Goal: Task Accomplishment & Management: Manage account settings

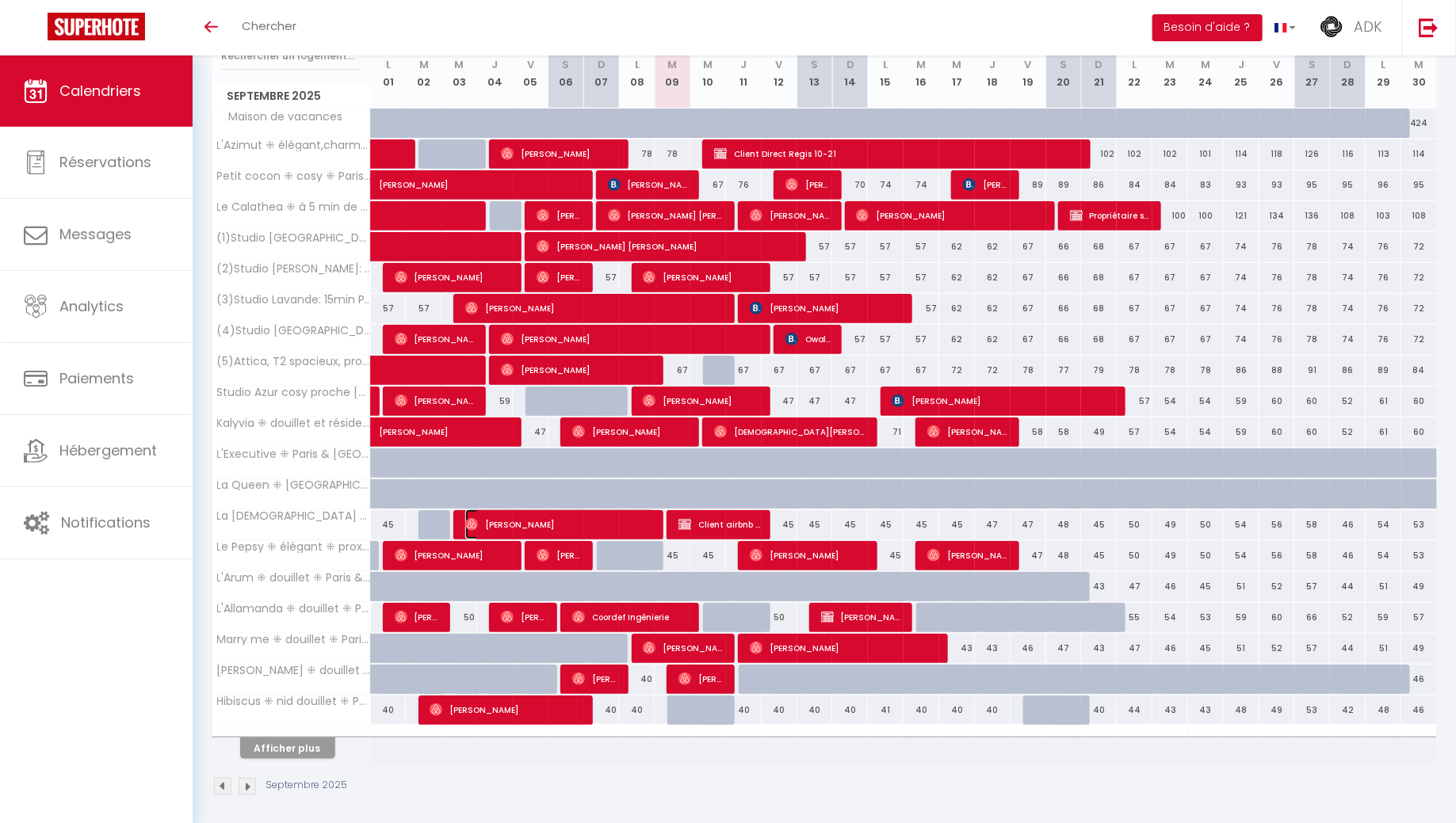
click at [578, 514] on span "[PERSON_NAME]" at bounding box center [560, 524] width 190 height 30
select select "OK"
select select "0"
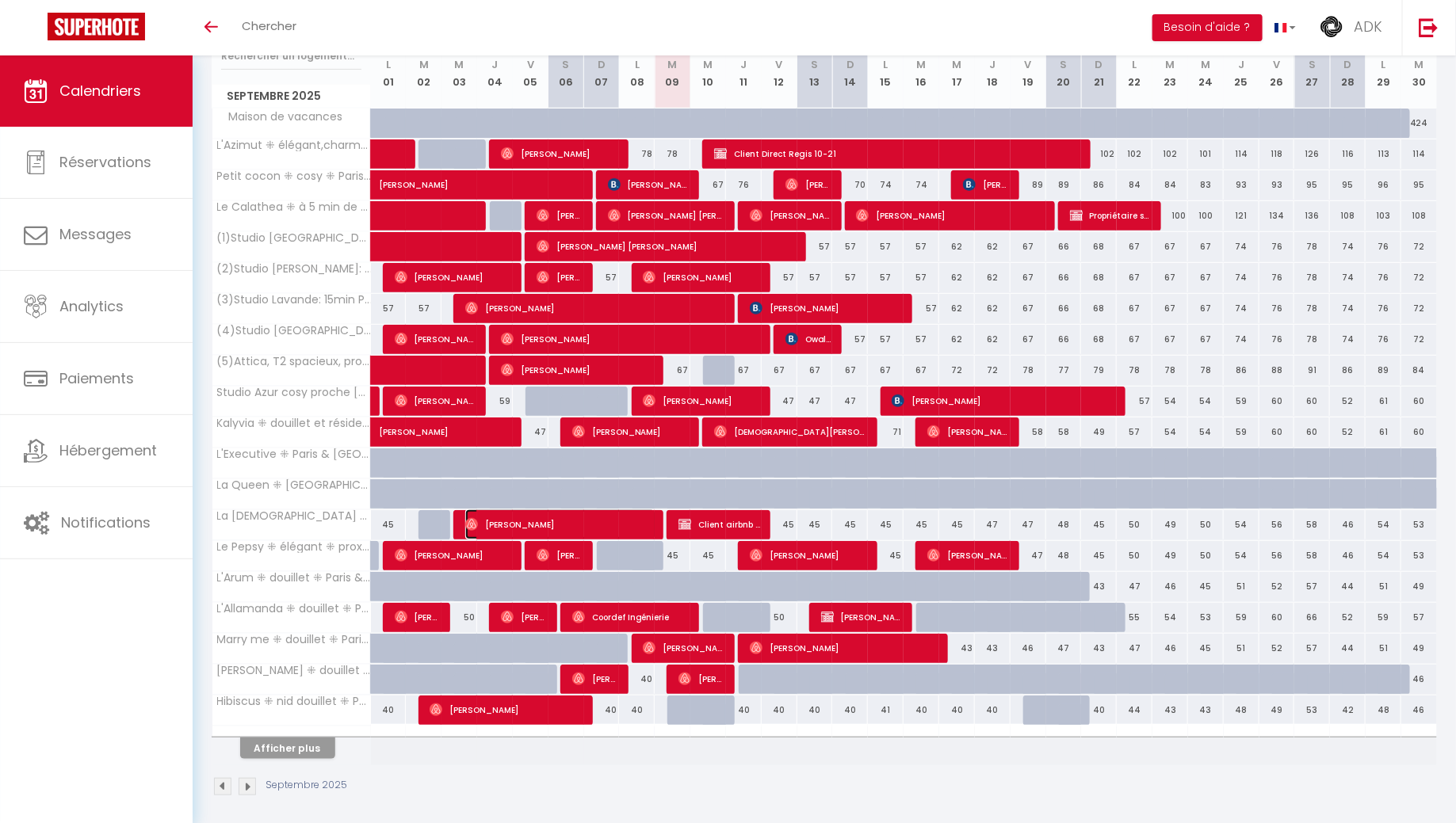
select select "1"
select select
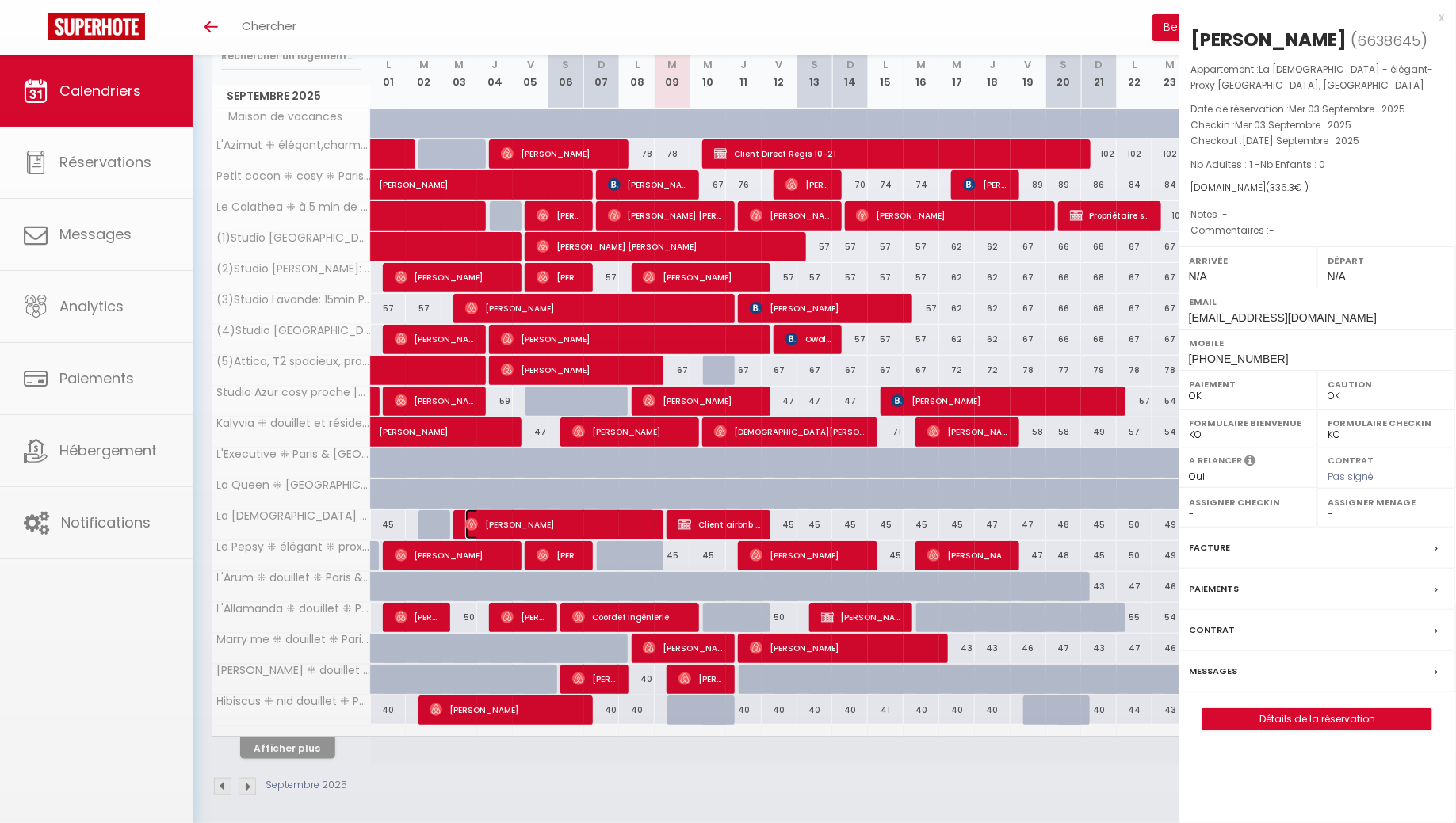
select select "38209"
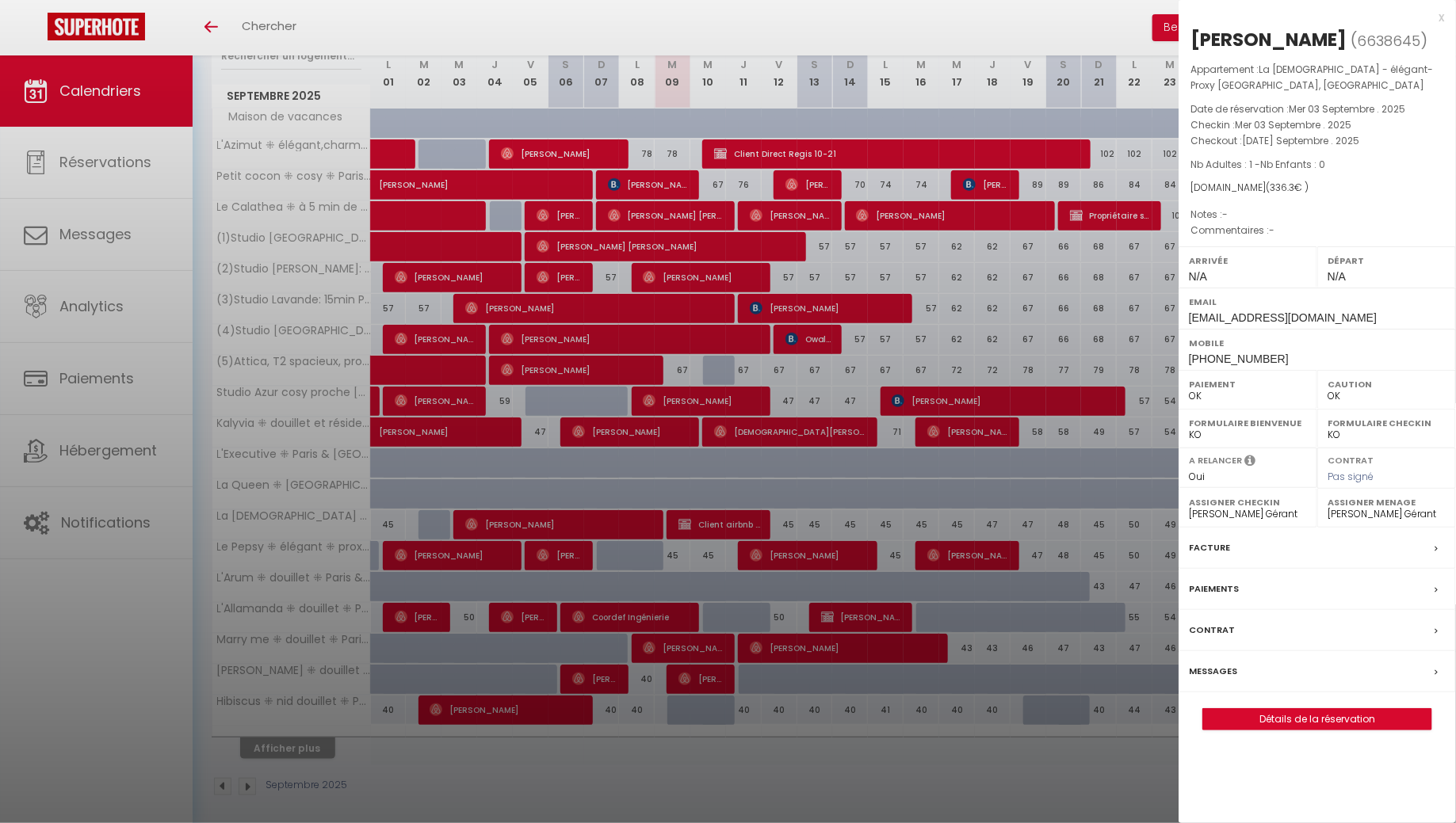
click at [1247, 692] on div "Messages" at bounding box center [1318, 671] width 277 height 41
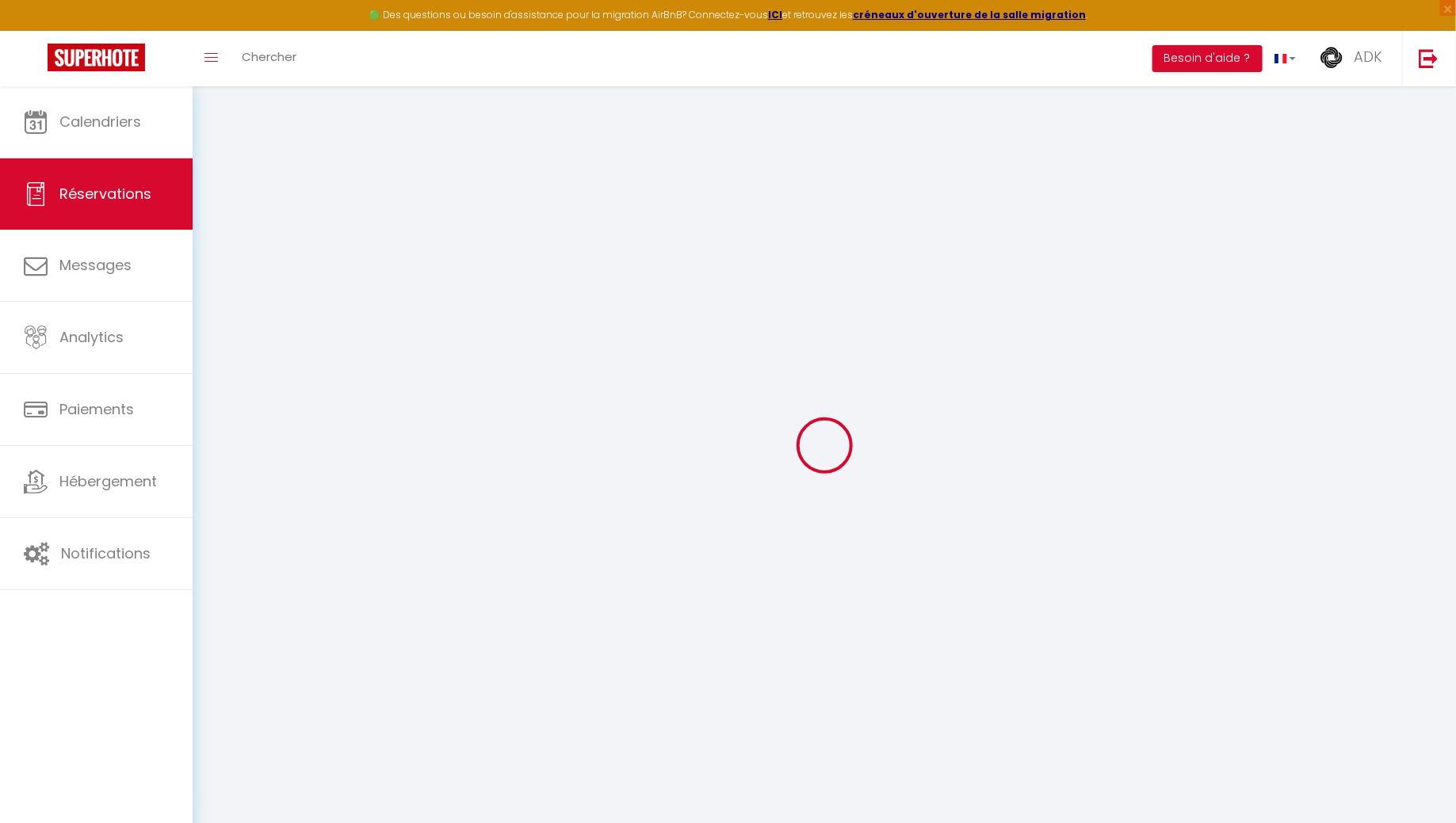
select select
checkbox input "false"
select select
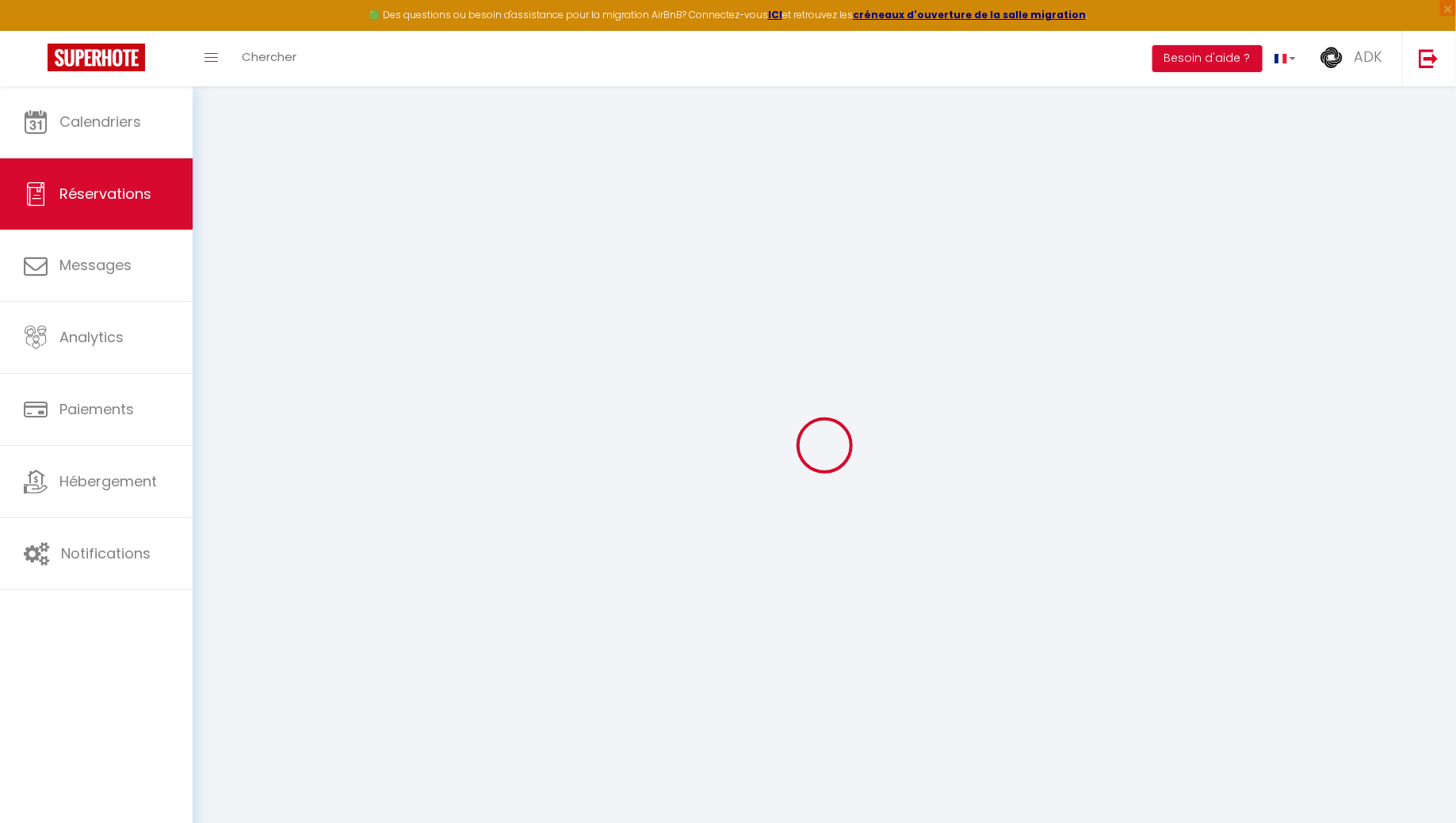
select select
checkbox input "false"
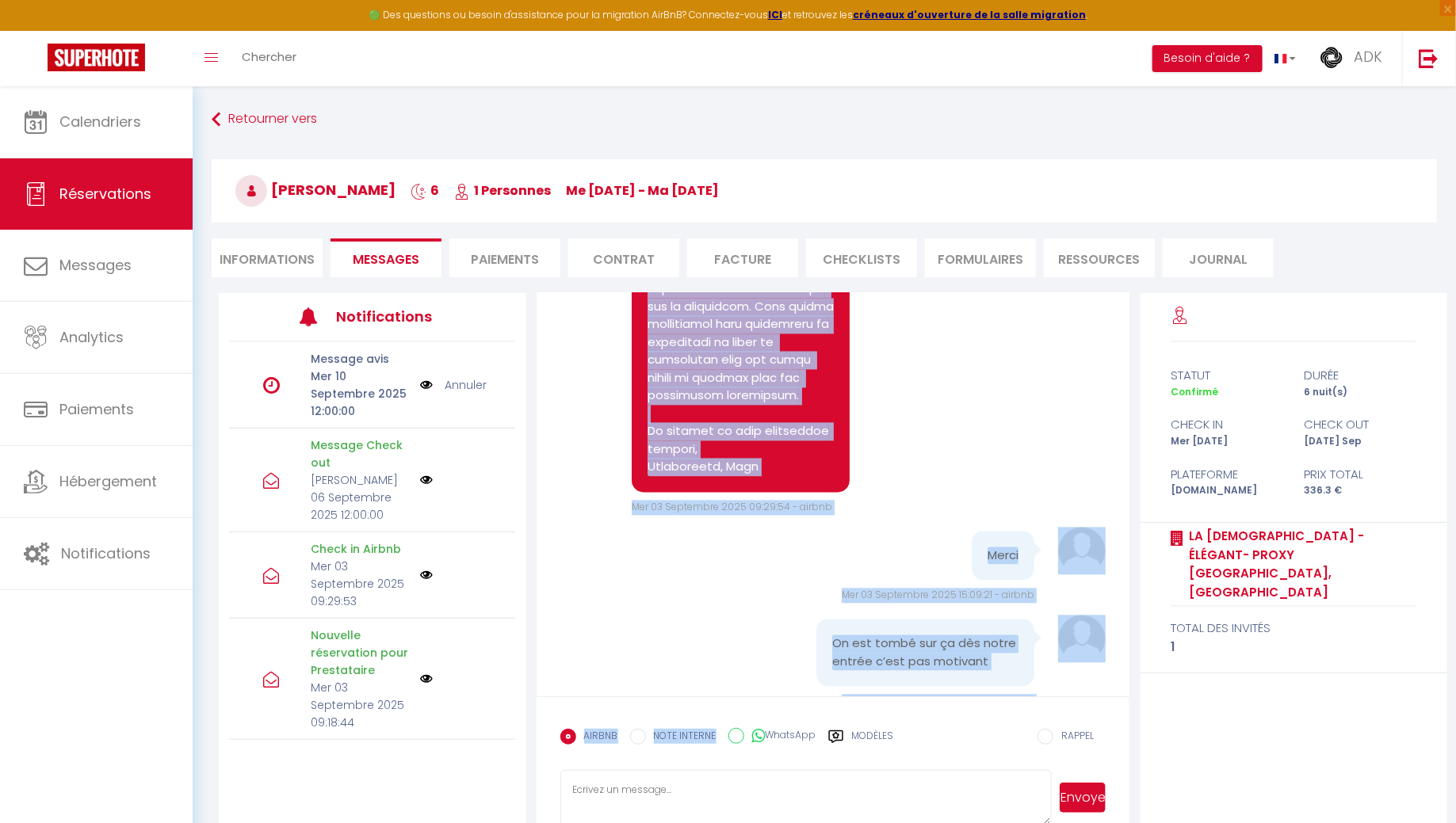
scroll to position [1689, 0]
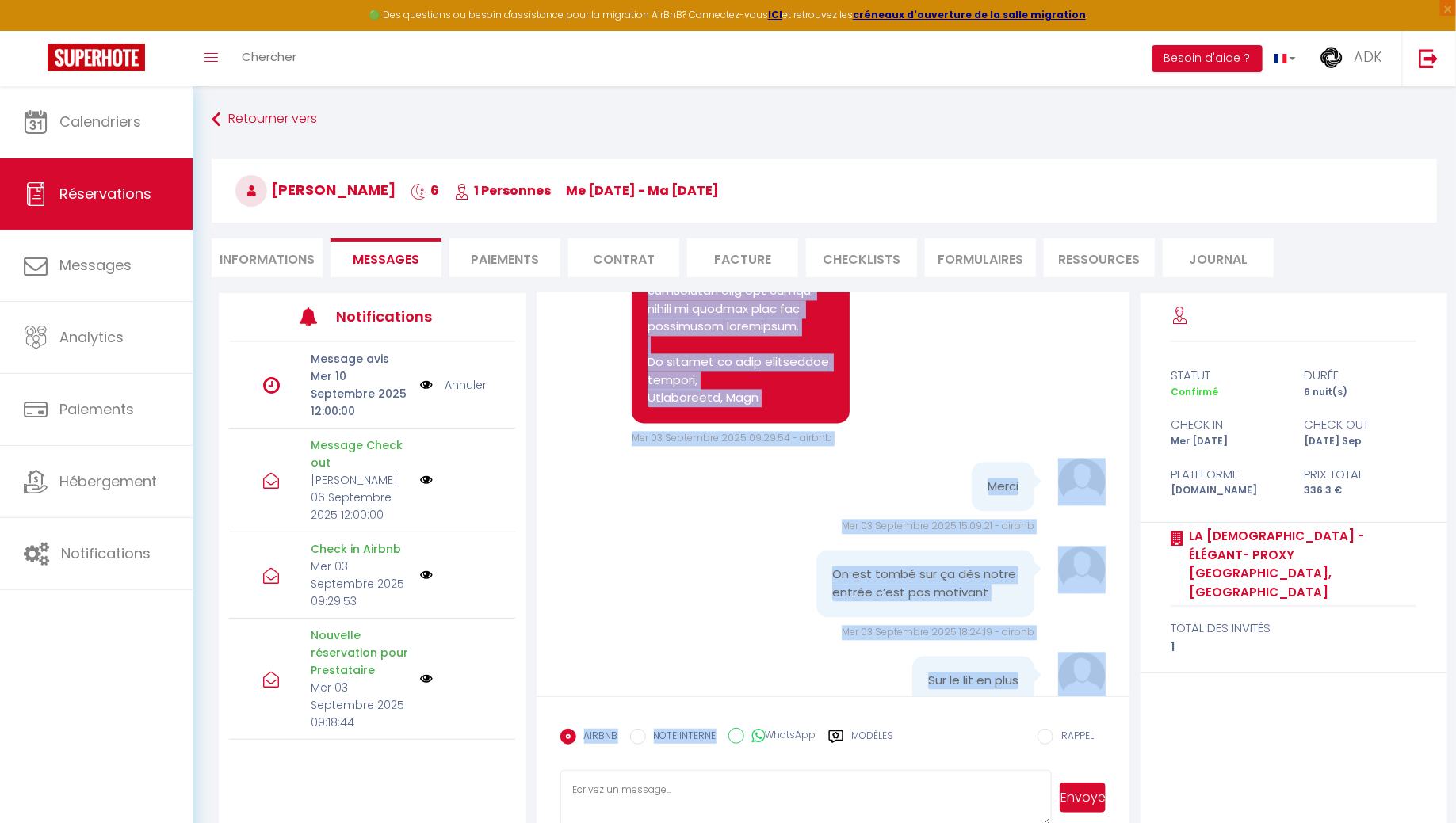
drag, startPoint x: 650, startPoint y: 501, endPoint x: 759, endPoint y: 452, distance: 119.5
copy pre "Lorem ips dolorsitamet c'adipisc Elits doeiusm tem incididu ut la etdo m aliqua…"
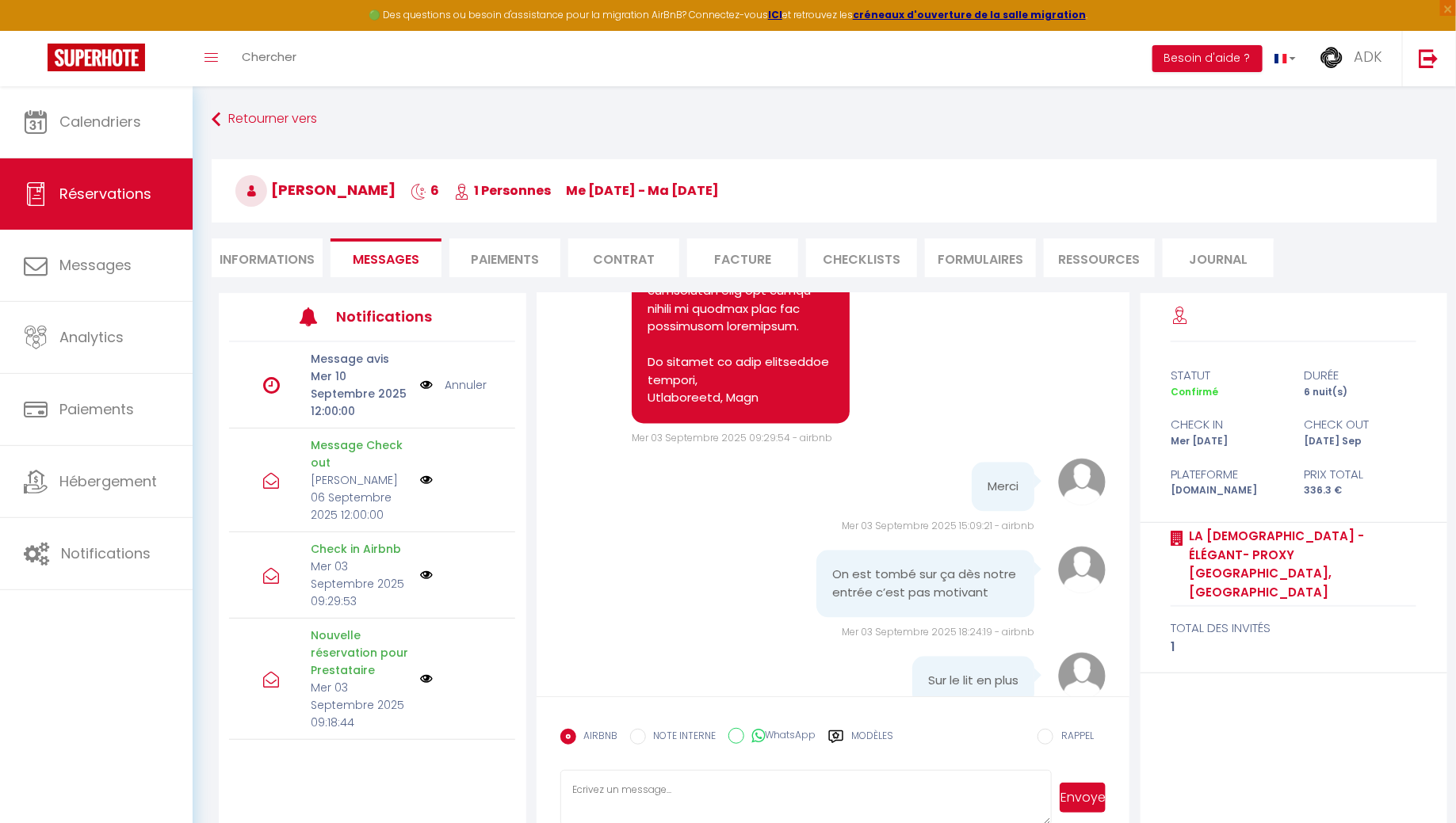
click at [1088, 134] on div "Retourner vers [PERSON_NAME] 6 1 Personnes me [DATE] - ma [DATE] Actions Enregi…" at bounding box center [824, 199] width 1246 height 188
click at [1378, 62] on span "ADK" at bounding box center [1367, 56] width 29 height 20
click at [1328, 129] on link "Équipe" at bounding box center [1339, 138] width 117 height 27
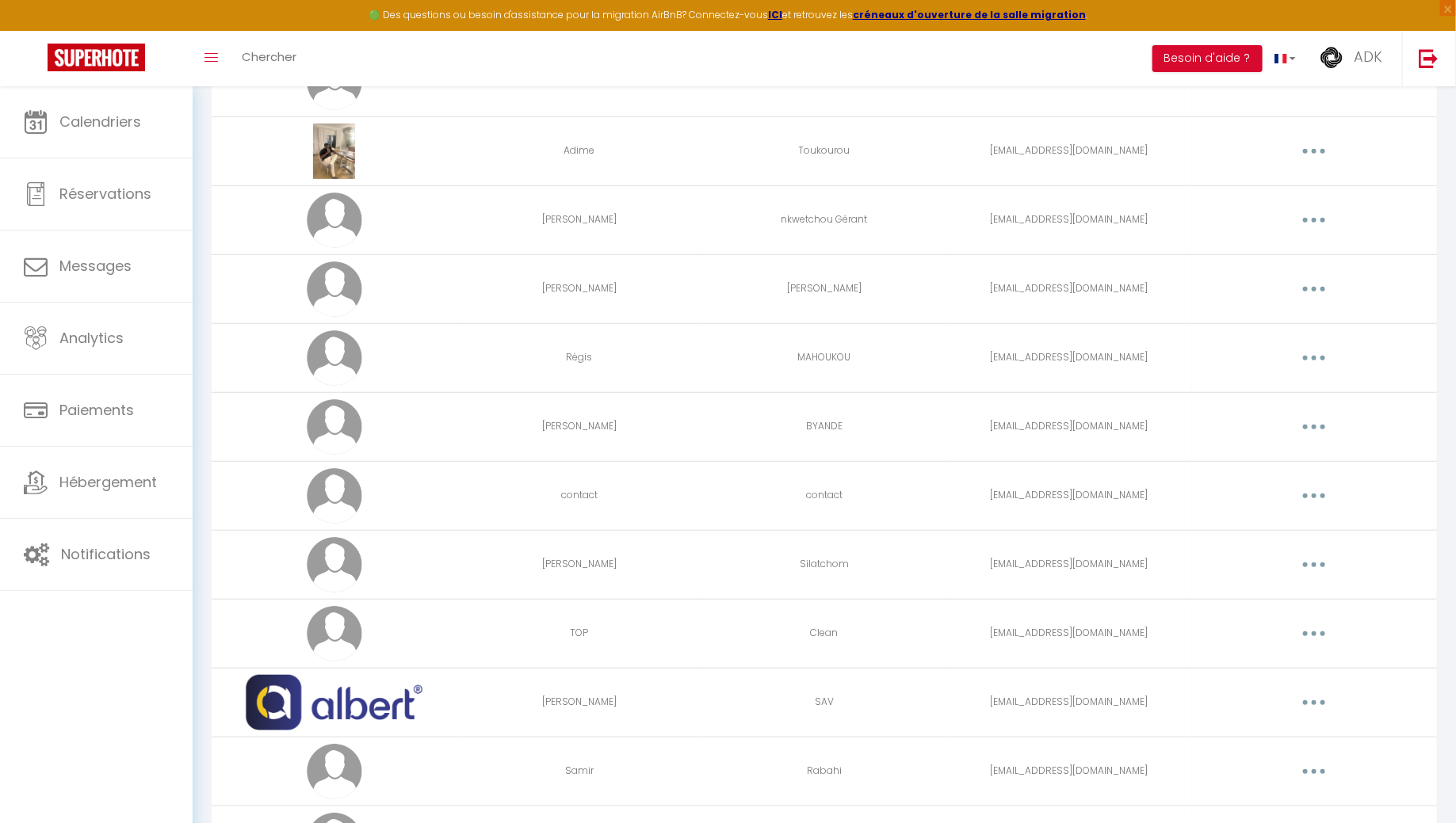
scroll to position [238, 0]
click at [1315, 216] on button "button" at bounding box center [1314, 222] width 45 height 25
click at [1265, 248] on link "Editer" at bounding box center [1273, 258] width 117 height 27
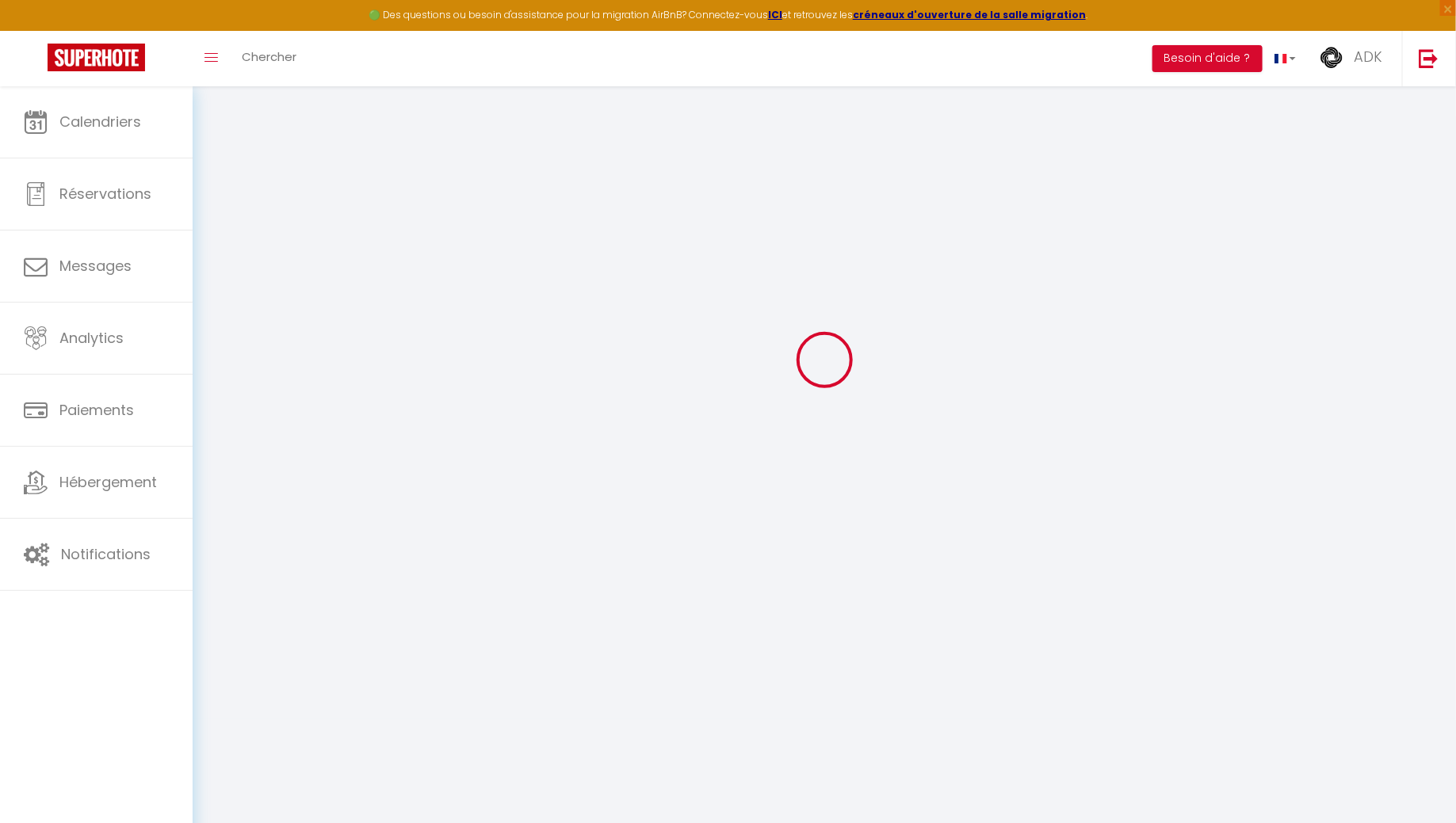
type input "[PERSON_NAME]"
type input "nkwetchou Gérant"
type input "[EMAIL_ADDRESS][DOMAIN_NAME]"
type textarea "[URL][DOMAIN_NAME]"
checkbox input "false"
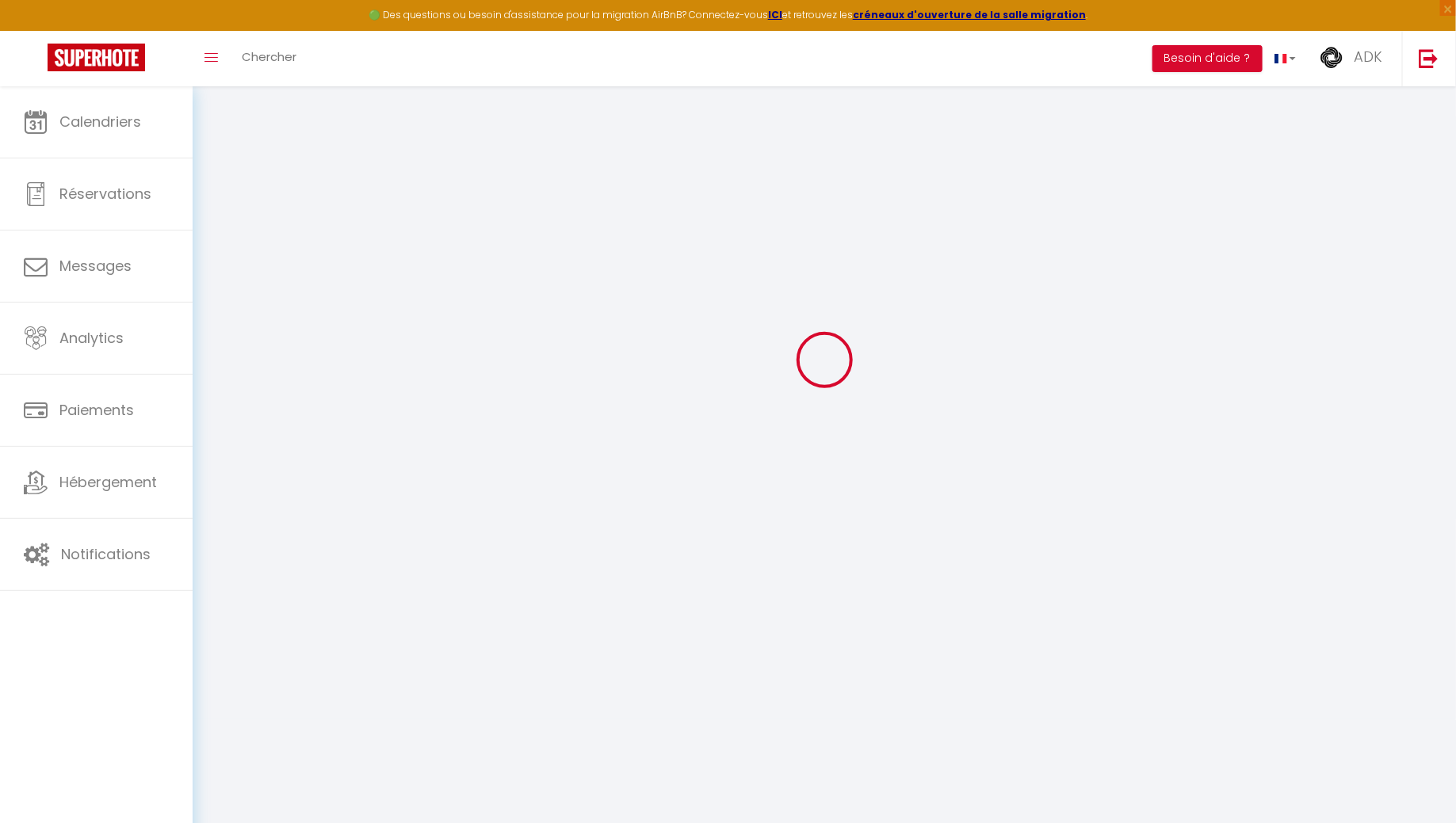
checkbox input "true"
checkbox input "false"
checkbox input "true"
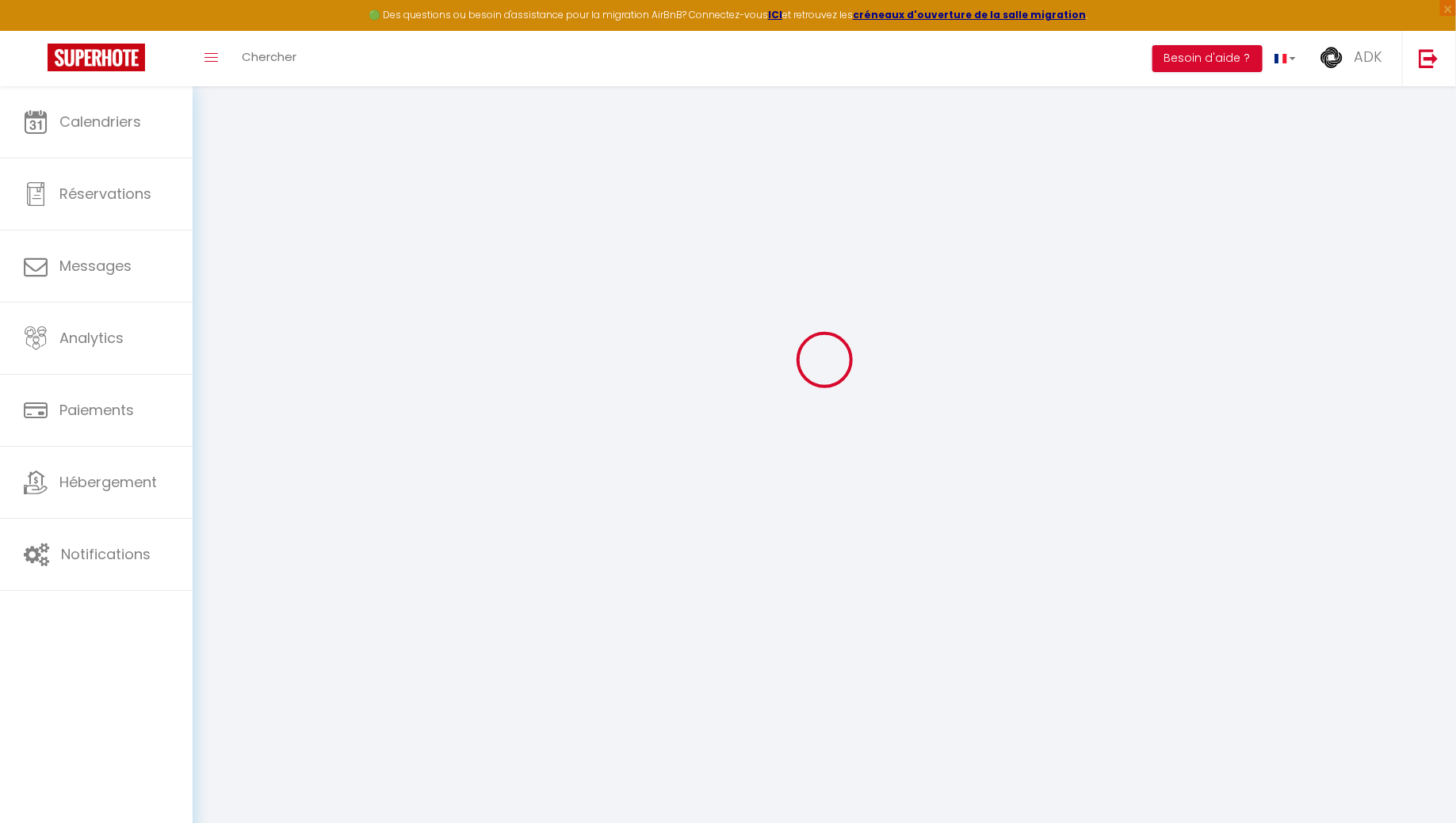
checkbox input "true"
checkbox input "false"
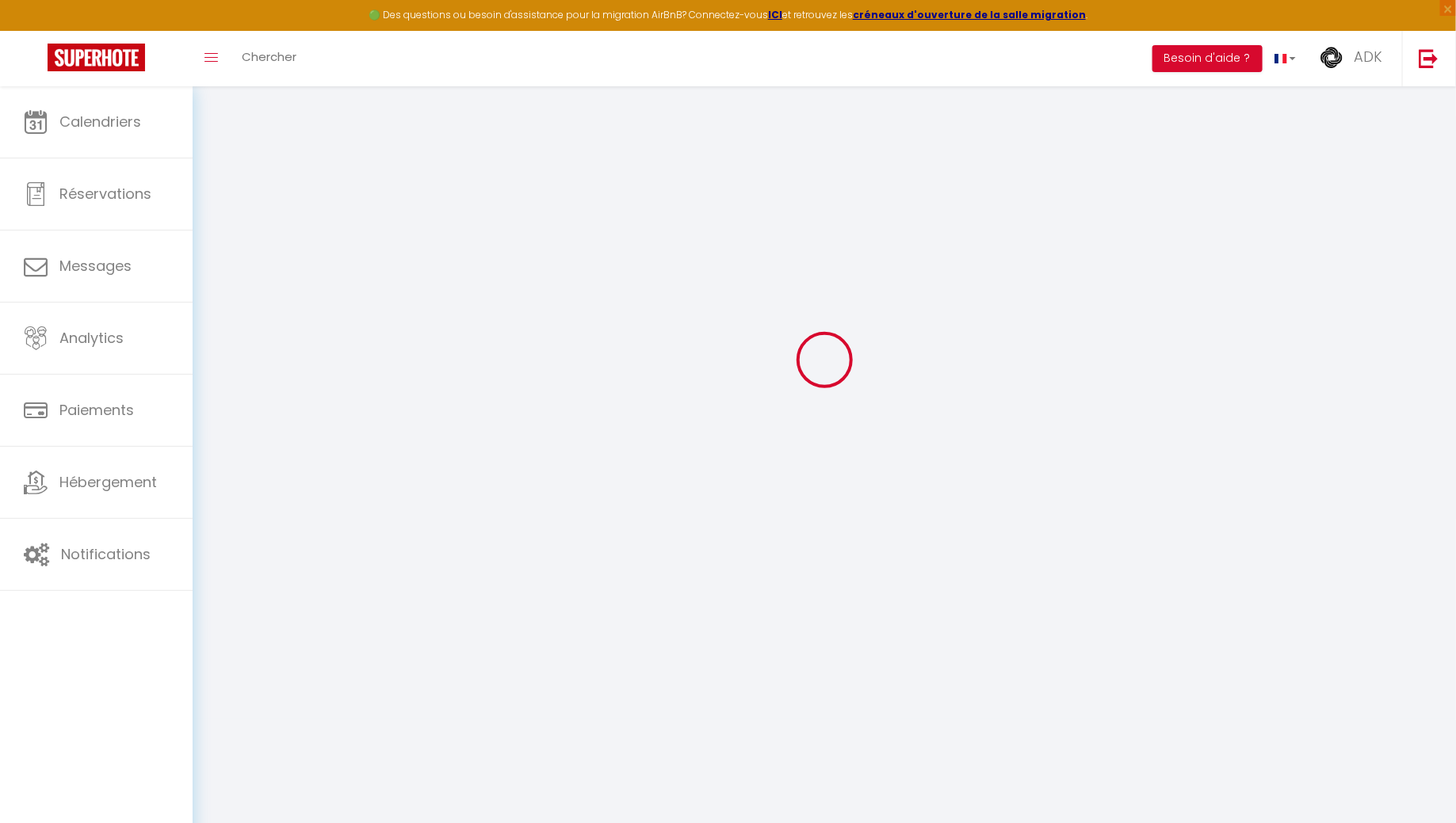
checkbox input "false"
checkbox input "true"
select select
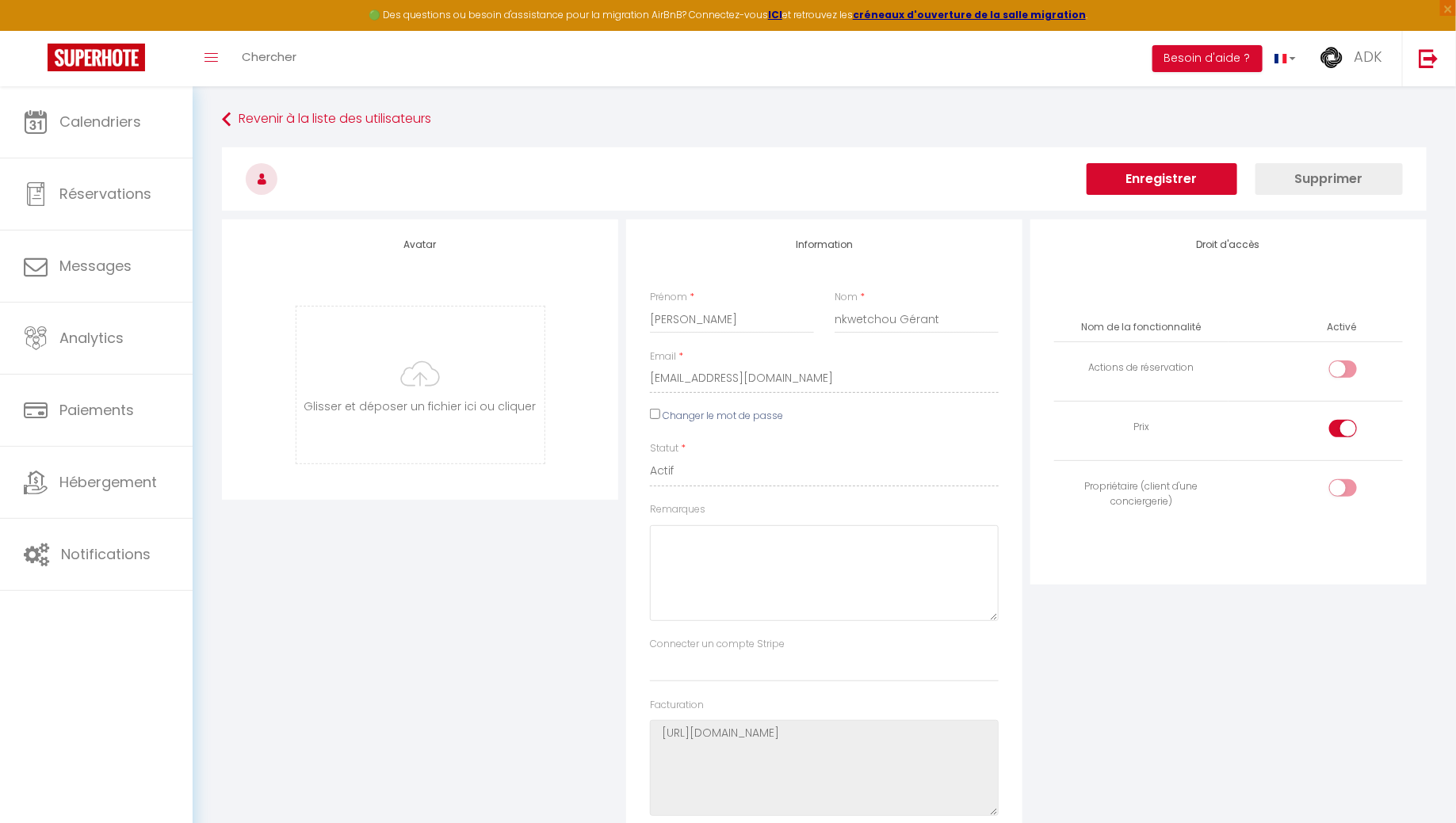
click at [1337, 359] on td at bounding box center [1315, 372] width 174 height 60
click at [1338, 385] on div at bounding box center [1343, 377] width 28 height 34
click at [1338, 376] on div at bounding box center [1343, 369] width 28 height 18
click at [1343, 376] on input "checkbox" at bounding box center [1357, 372] width 28 height 24
checkbox input "true"
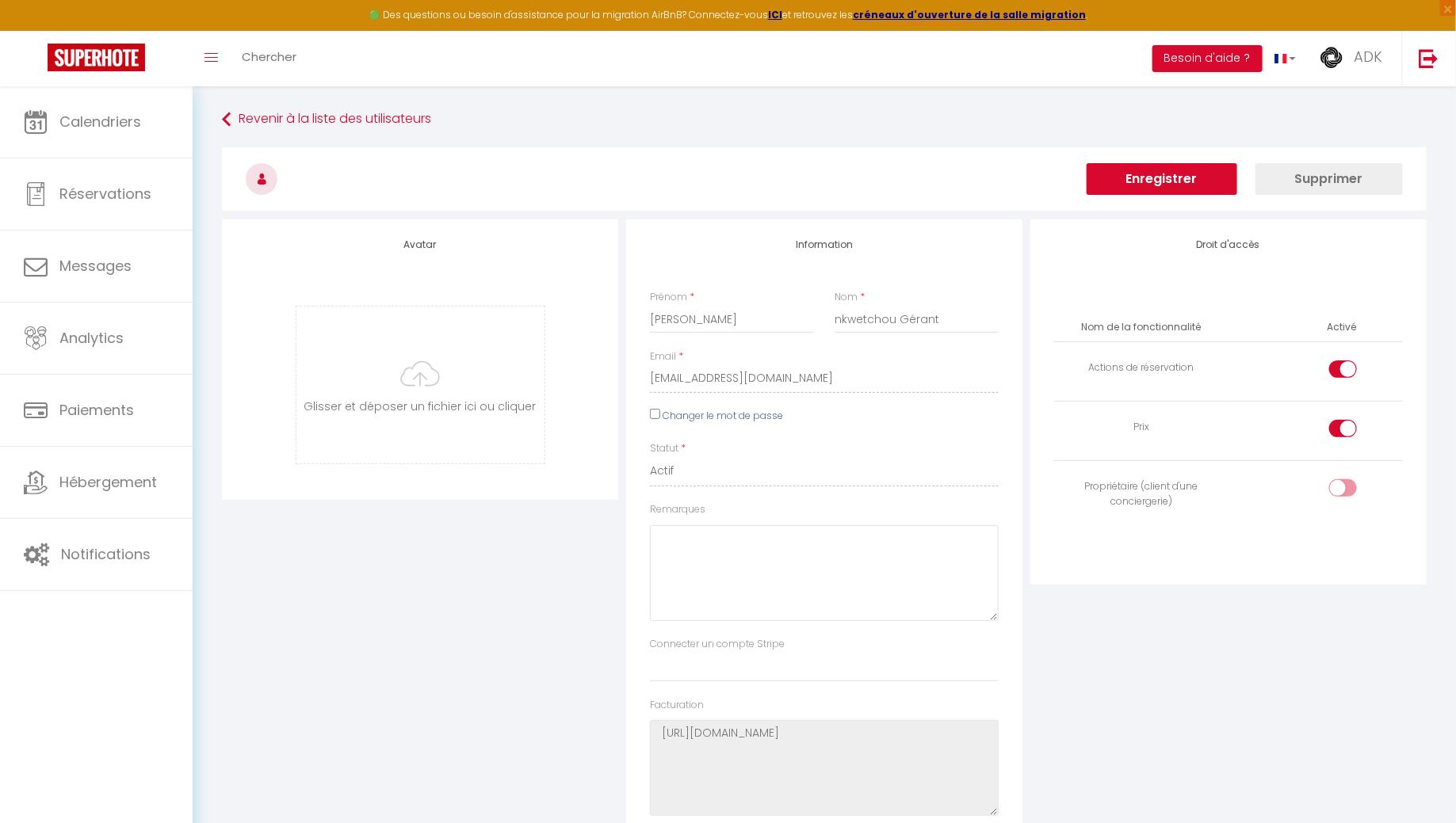
click at [1121, 178] on button "Enregistrer" at bounding box center [1162, 179] width 151 height 32
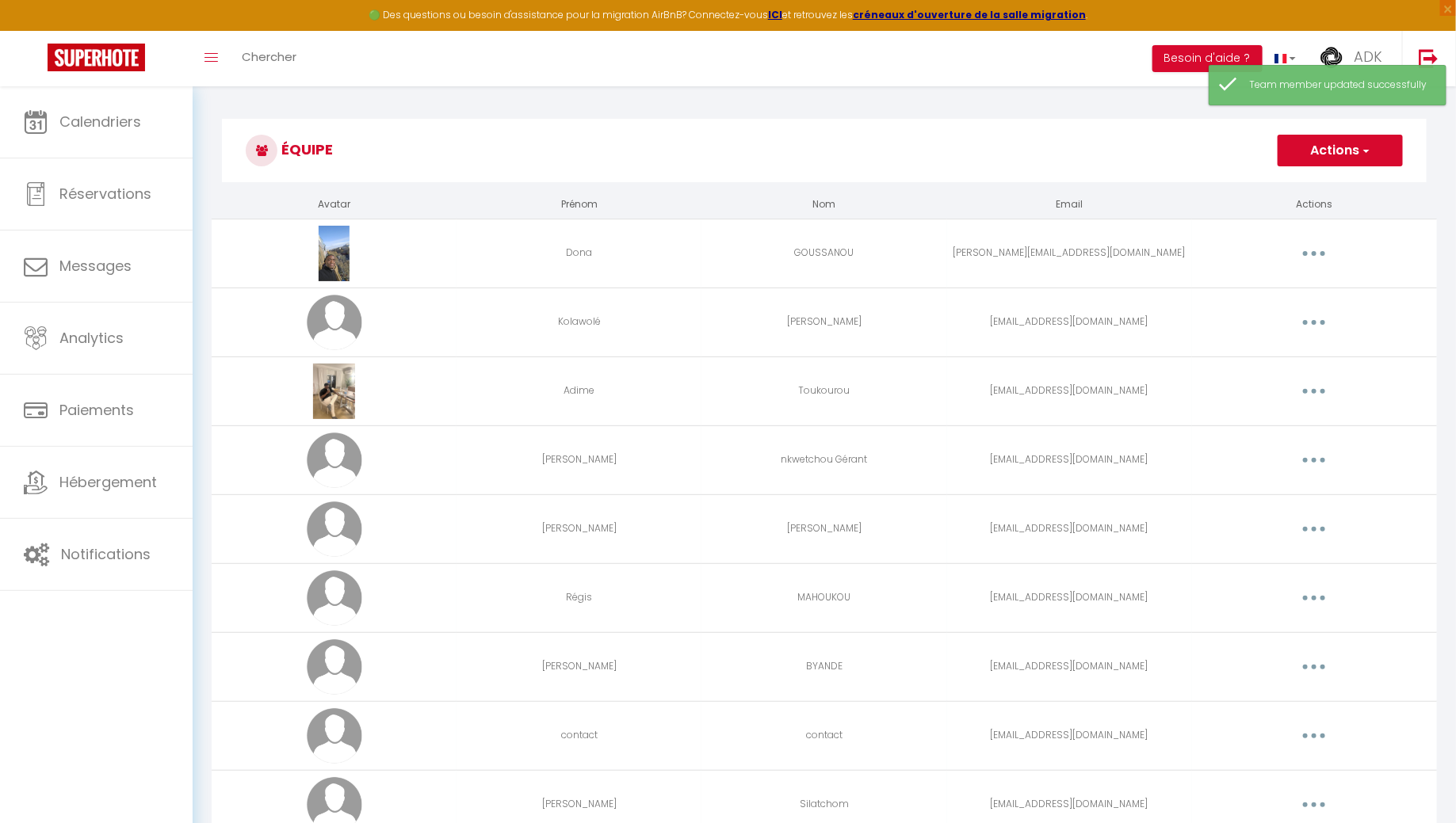
click at [1082, 150] on h3 "Équipe" at bounding box center [824, 151] width 1204 height 63
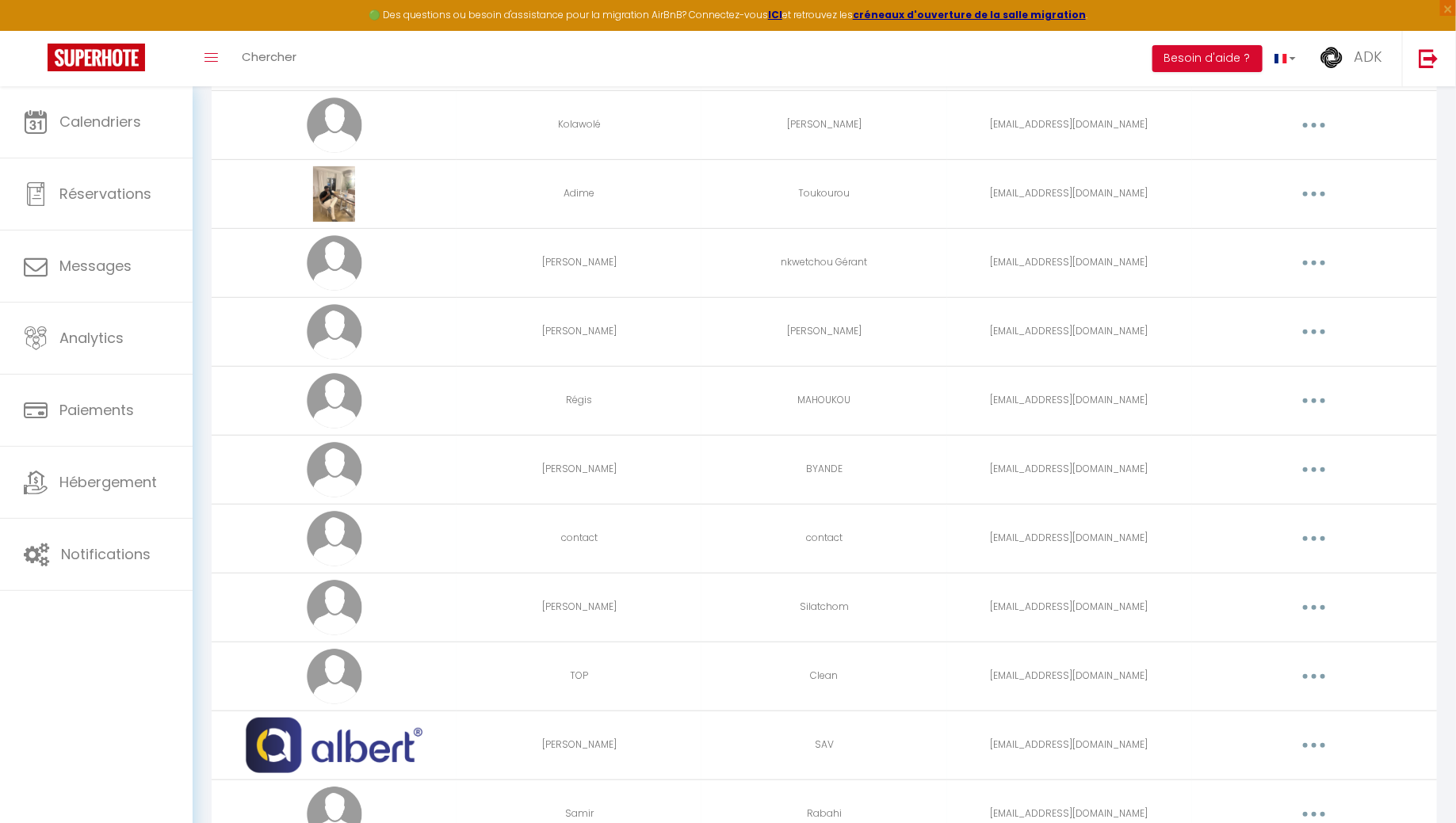
scroll to position [194, 0]
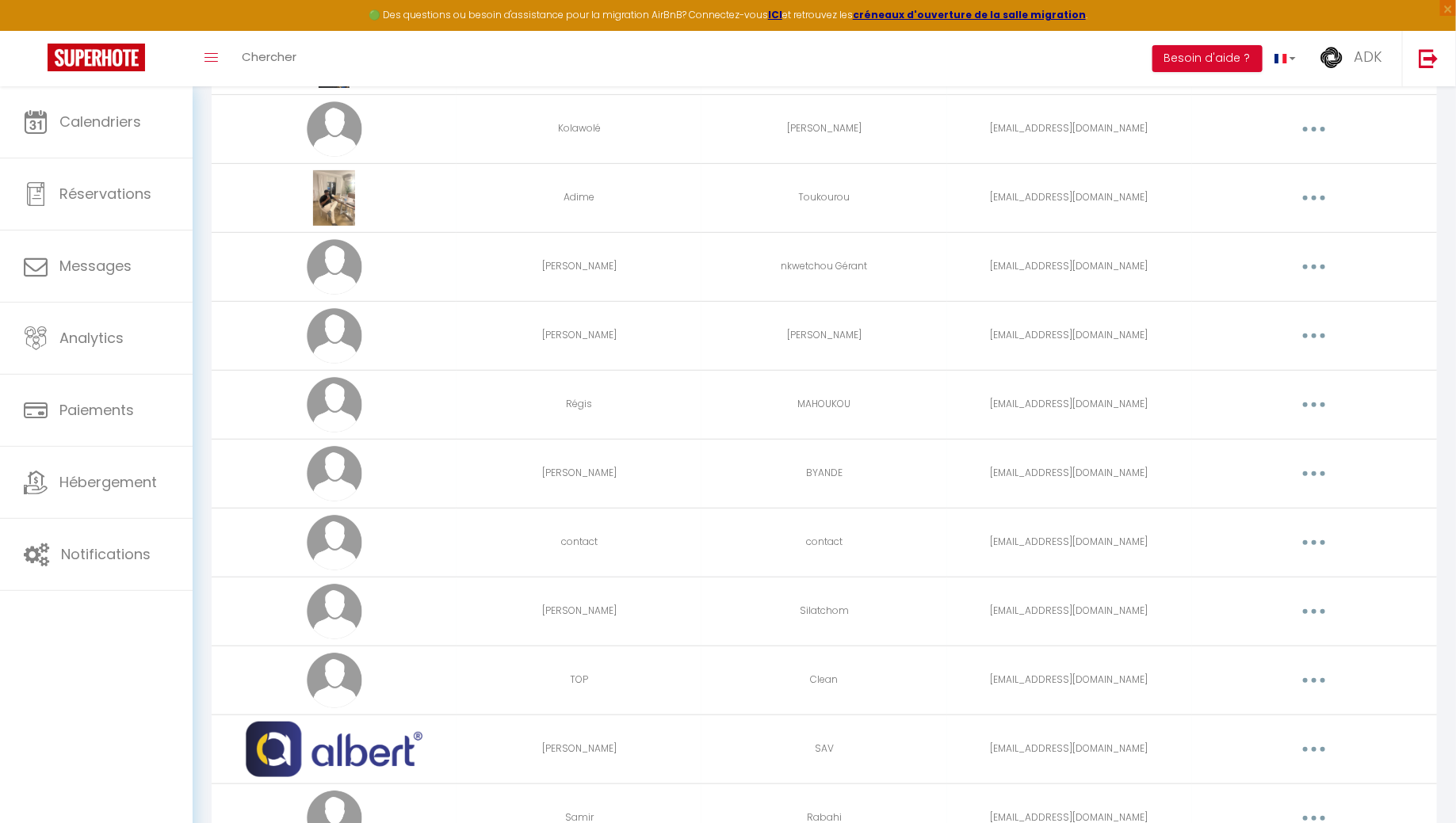
click at [1327, 273] on button "button" at bounding box center [1314, 266] width 45 height 25
click at [1312, 286] on div "Editer Supprimer" at bounding box center [1273, 318] width 127 height 68
click at [1306, 262] on button "button" at bounding box center [1314, 266] width 45 height 25
click at [1302, 299] on link "Editer" at bounding box center [1273, 303] width 117 height 27
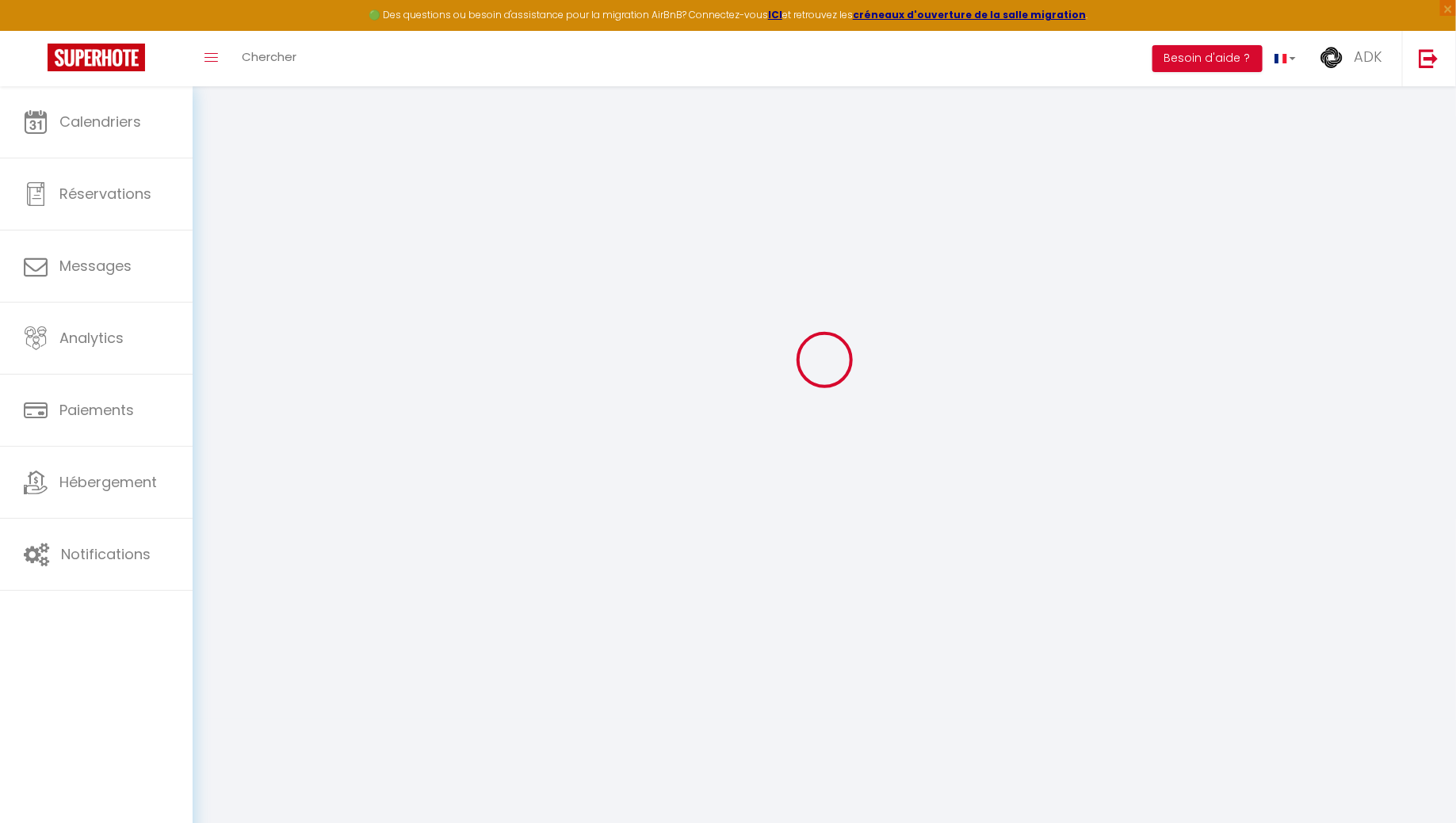
type input "[PERSON_NAME]"
type input "nkwetchou Gérant"
type input "[EMAIL_ADDRESS][DOMAIN_NAME]"
type textarea "[URL][DOMAIN_NAME]"
checkbox input "true"
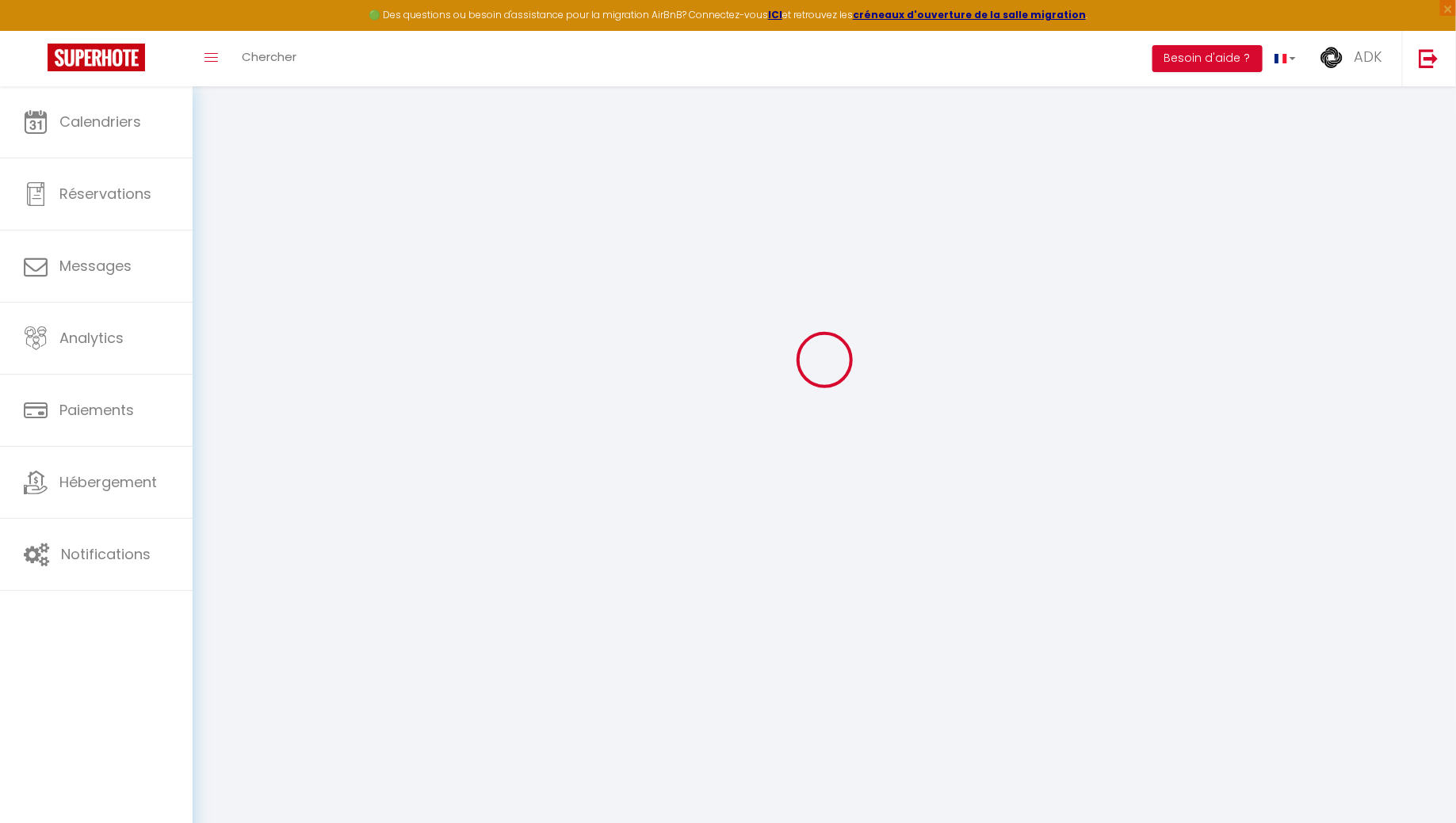
checkbox input "true"
checkbox input "false"
checkbox input "true"
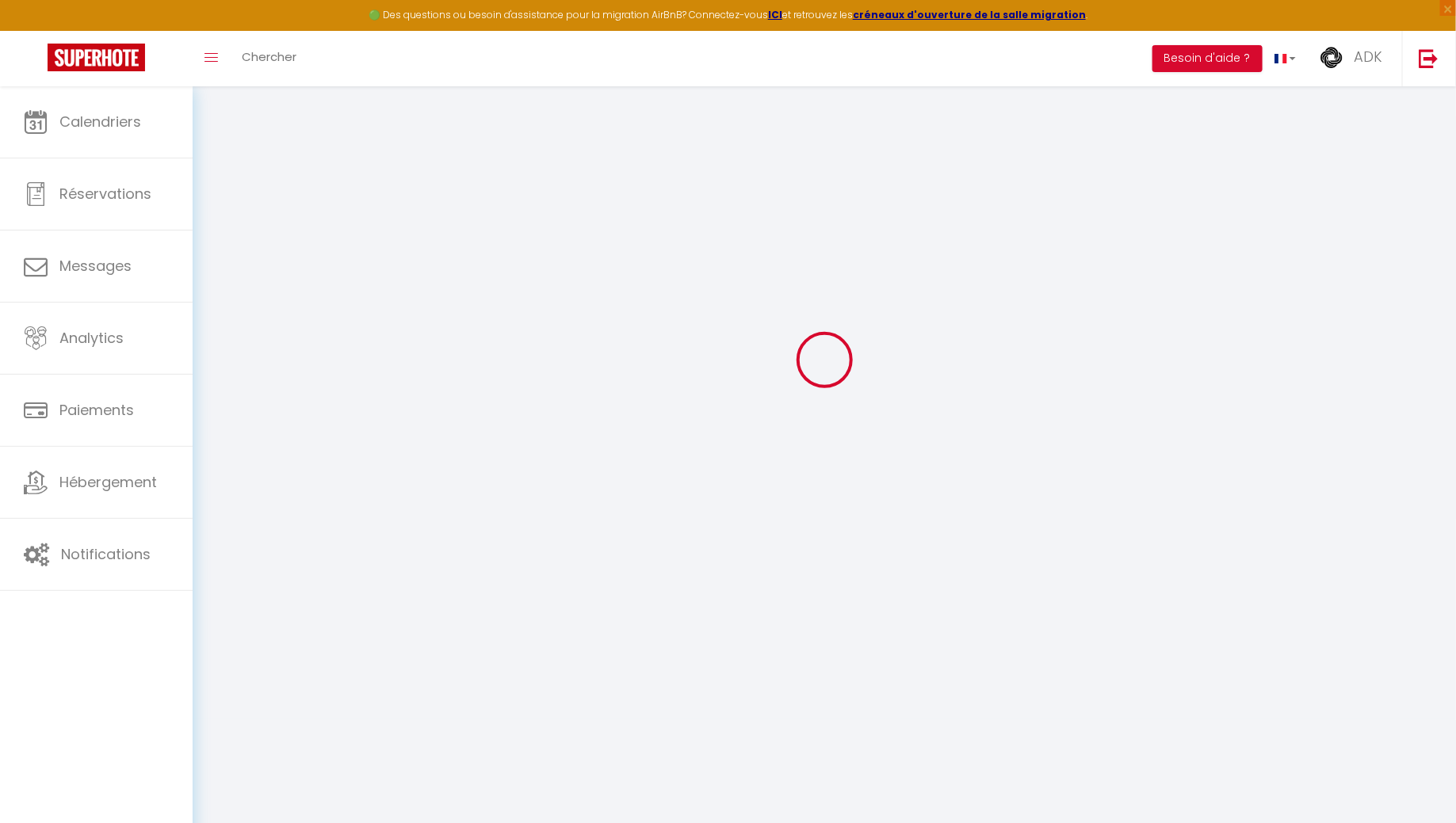
checkbox input "true"
checkbox input "false"
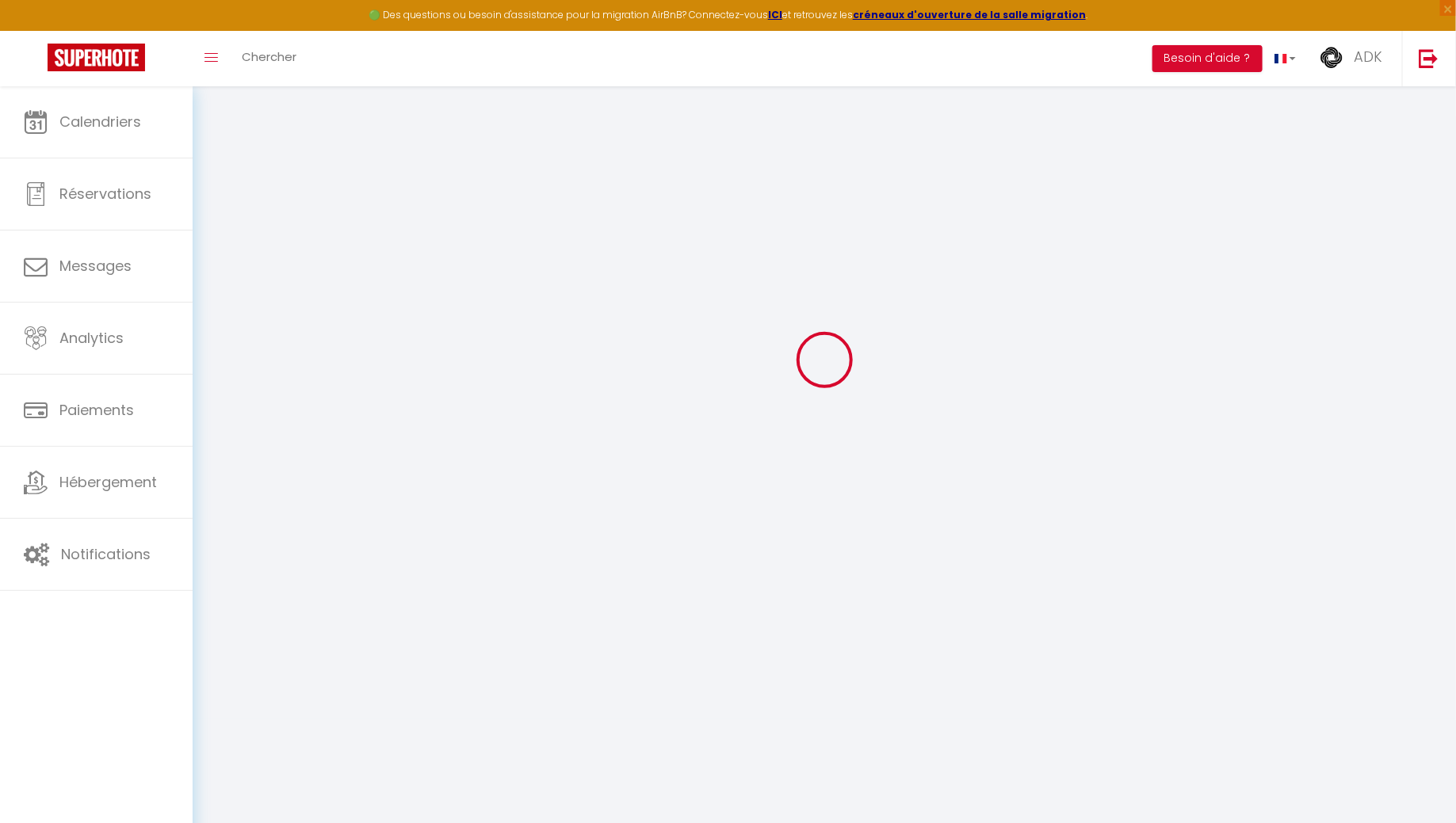
checkbox input "false"
checkbox input "true"
select select
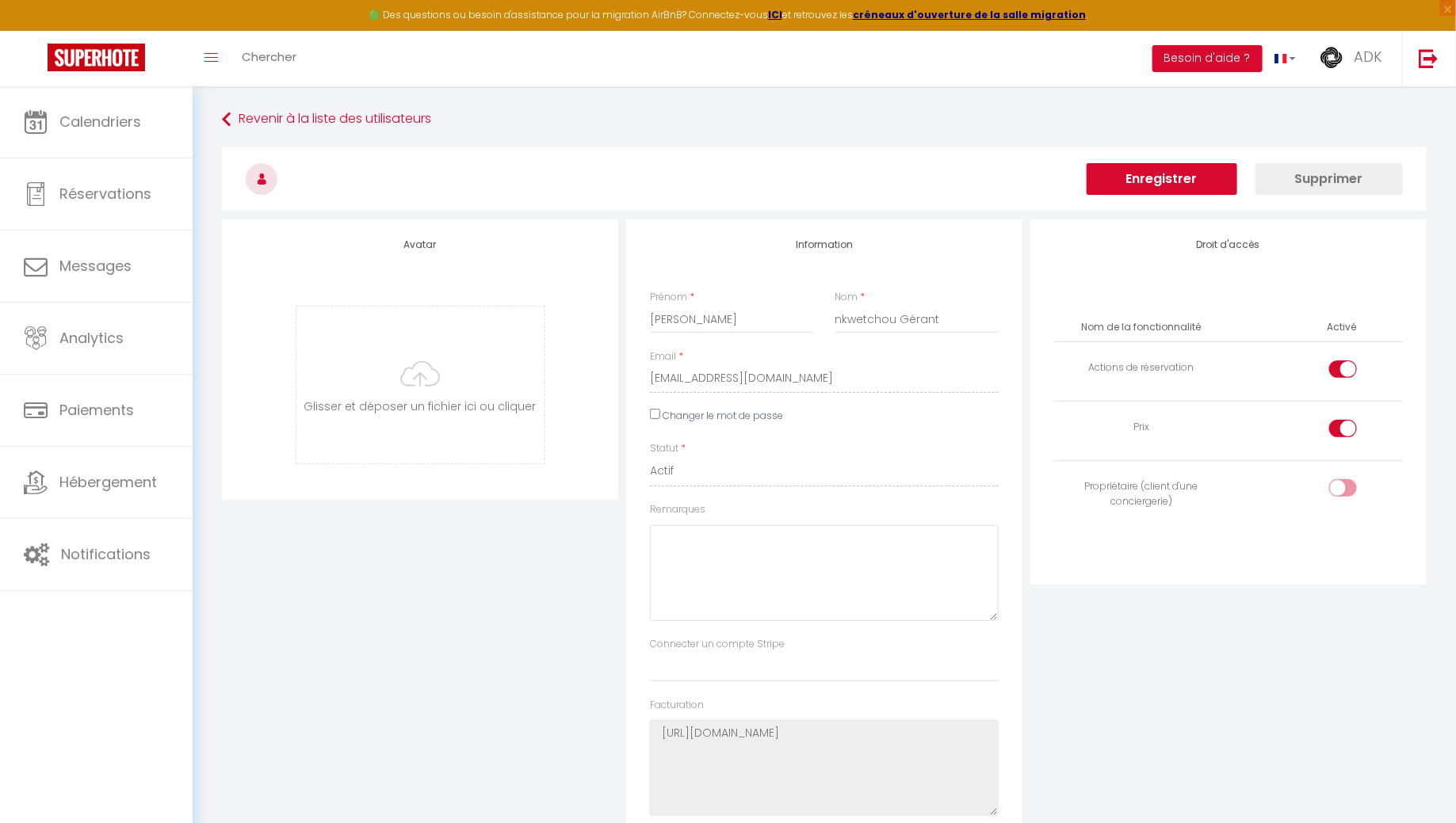
click at [1125, 258] on div "Droit d'accès Nom de la fonctionnalité Activé Actions de réservation Prix Propr…" at bounding box center [1228, 401] width 396 height 365
